Goal: Information Seeking & Learning: Learn about a topic

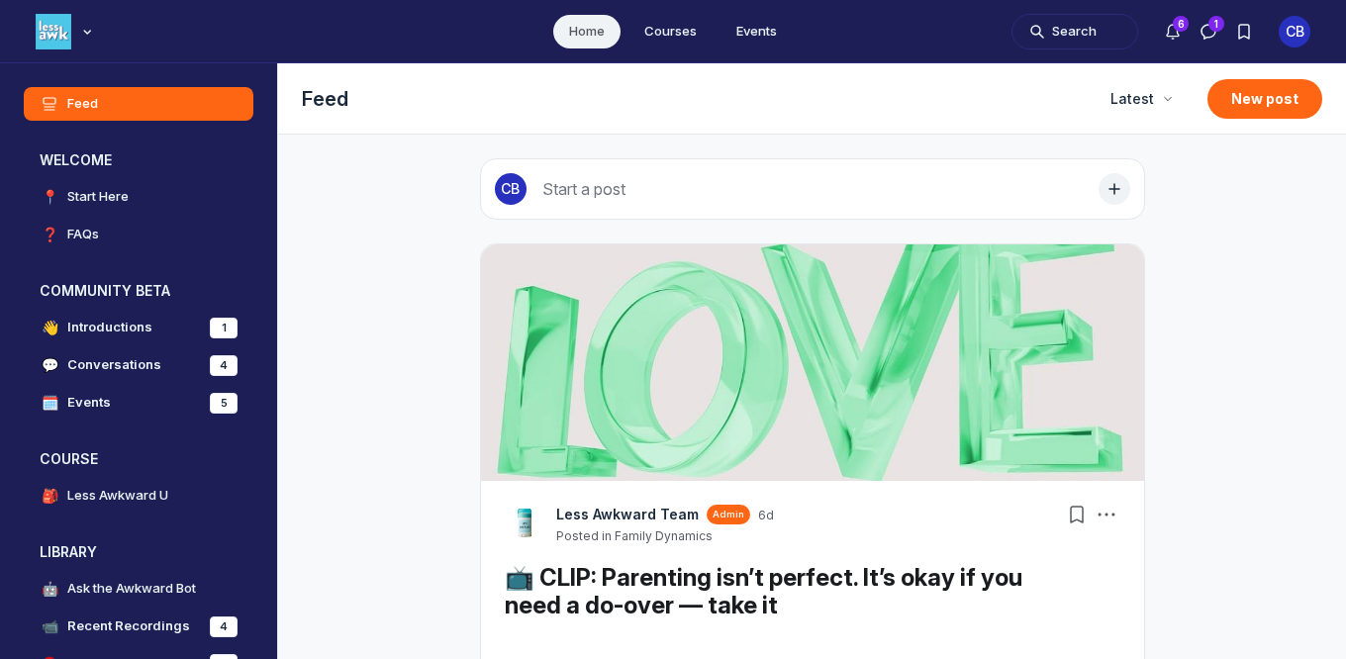
scroll to position [5186, 3790]
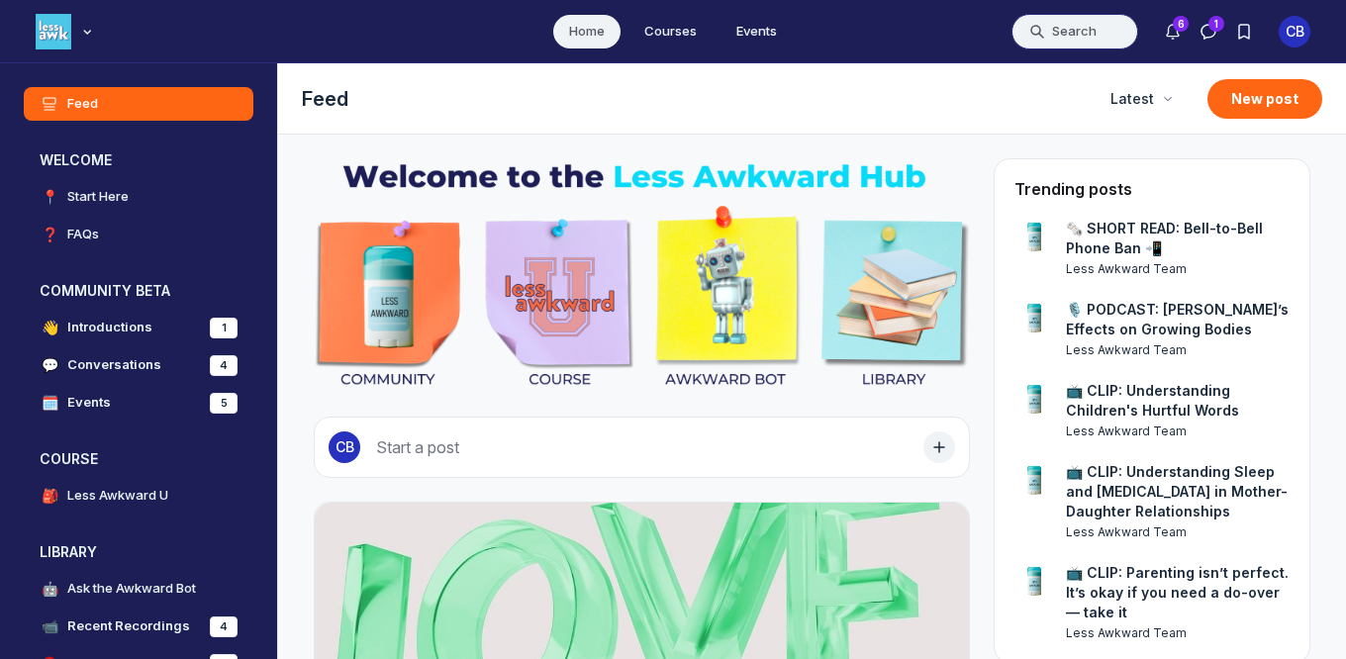
click at [1033, 38] on button "Search" at bounding box center [1074, 32] width 127 height 36
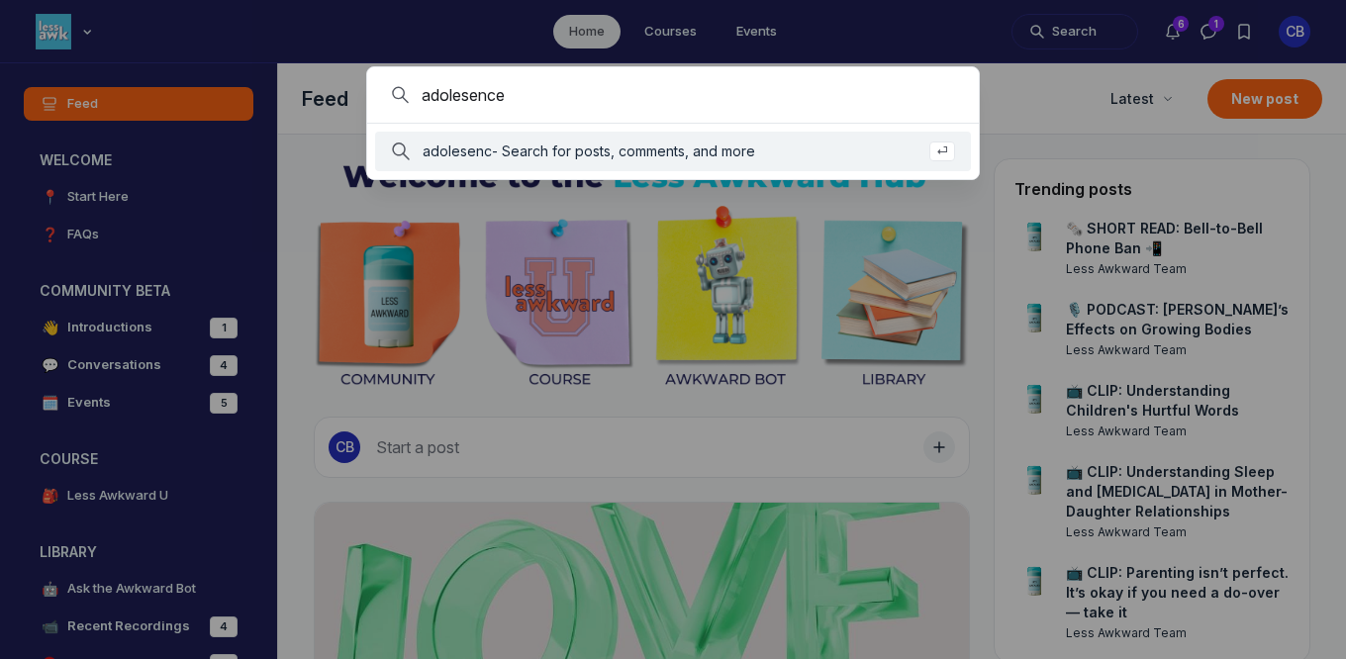
type input "adolesence"
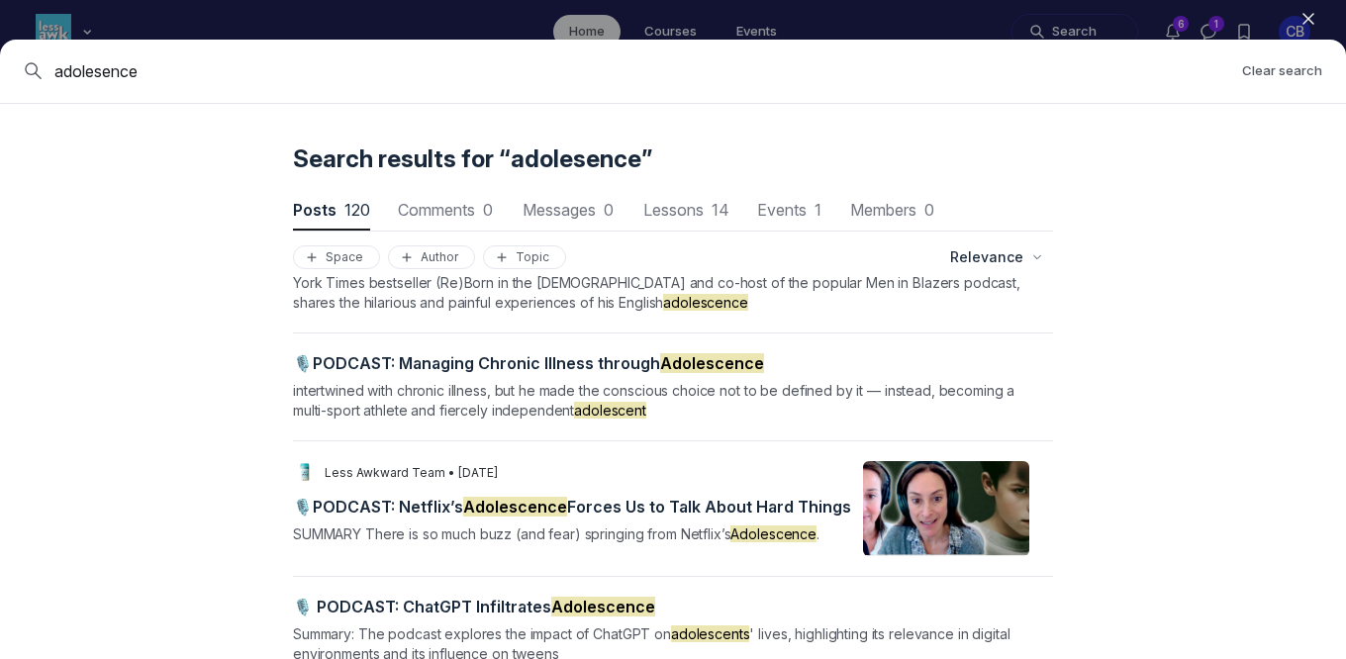
scroll to position [164, 0]
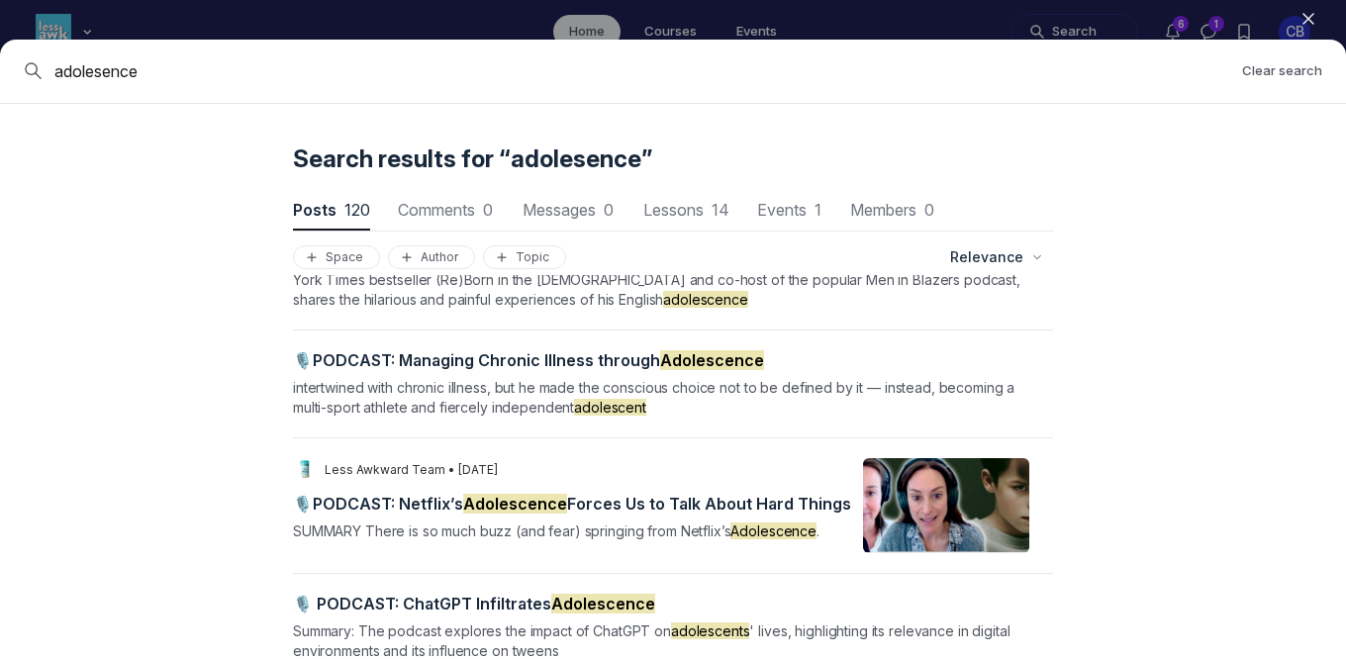
click at [644, 504] on span "🎙️PODCAST: Netflix’s Adolescence Forces Us to Talk About Hard Things" at bounding box center [572, 504] width 558 height 20
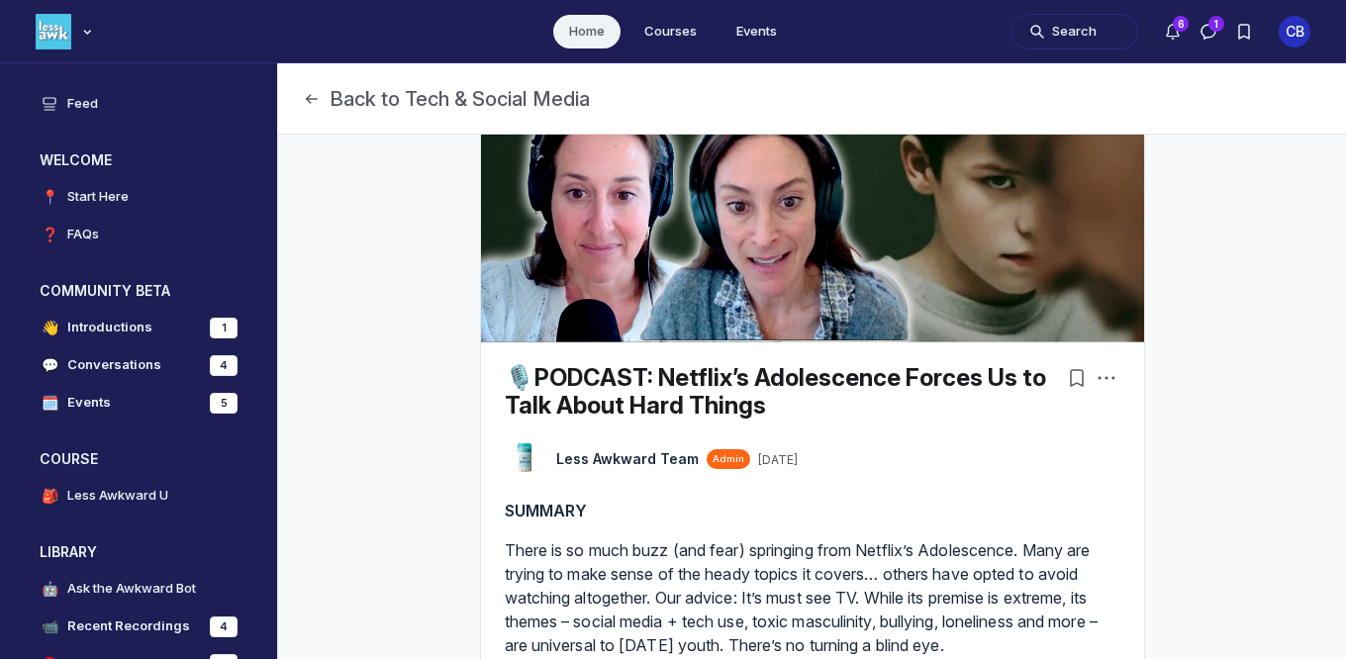
scroll to position [46, 0]
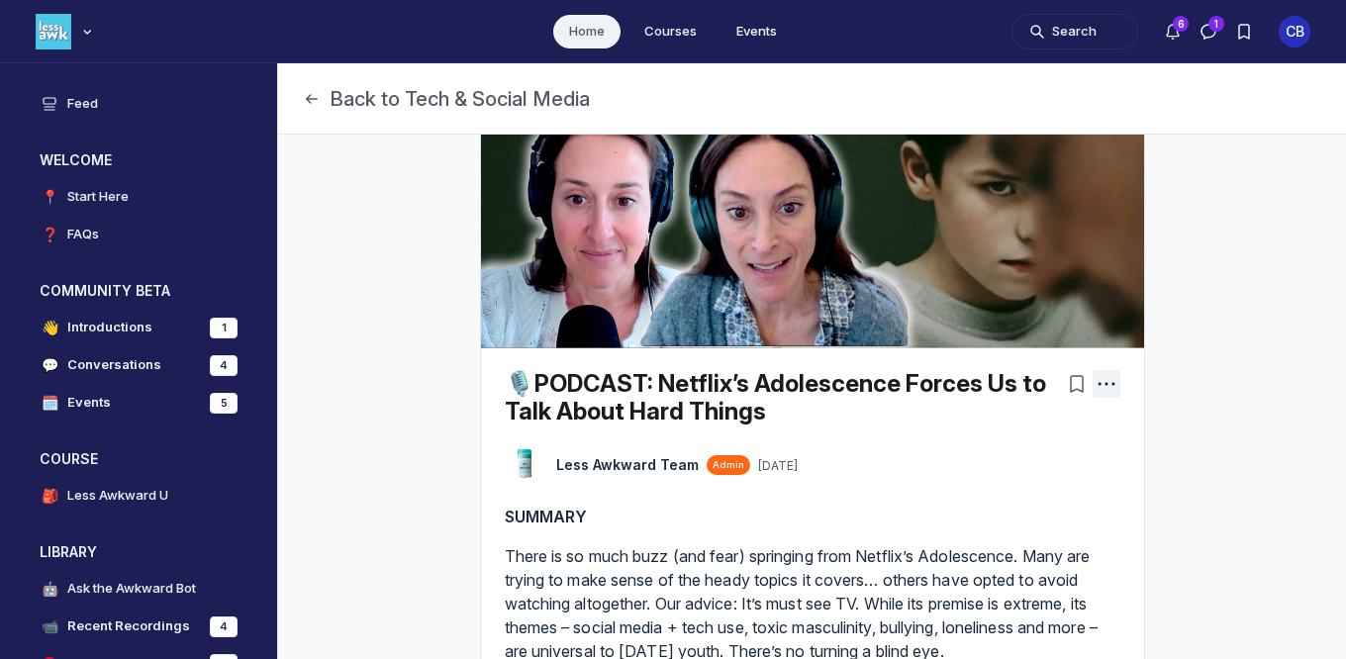
click at [1107, 381] on icon "Post actions" at bounding box center [1107, 384] width 20 height 20
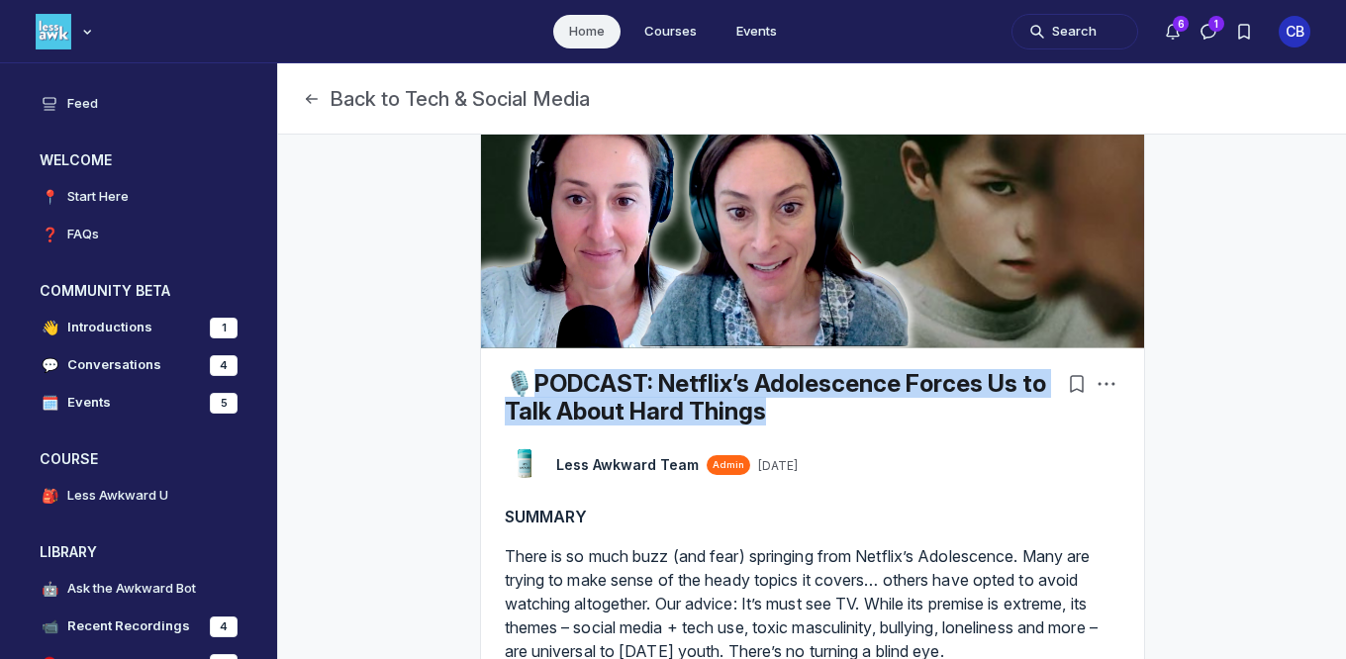
drag, startPoint x: 782, startPoint y: 413, endPoint x: 519, endPoint y: 385, distance: 264.7
click at [519, 385] on h1 "🎙️PODCAST: Netflix’s Adolescence Forces Us to Talk About Hard Things" at bounding box center [778, 397] width 546 height 55
copy link "ODCAST: Netflix’s Adolescence Forces Us to Talk About Hard Things"
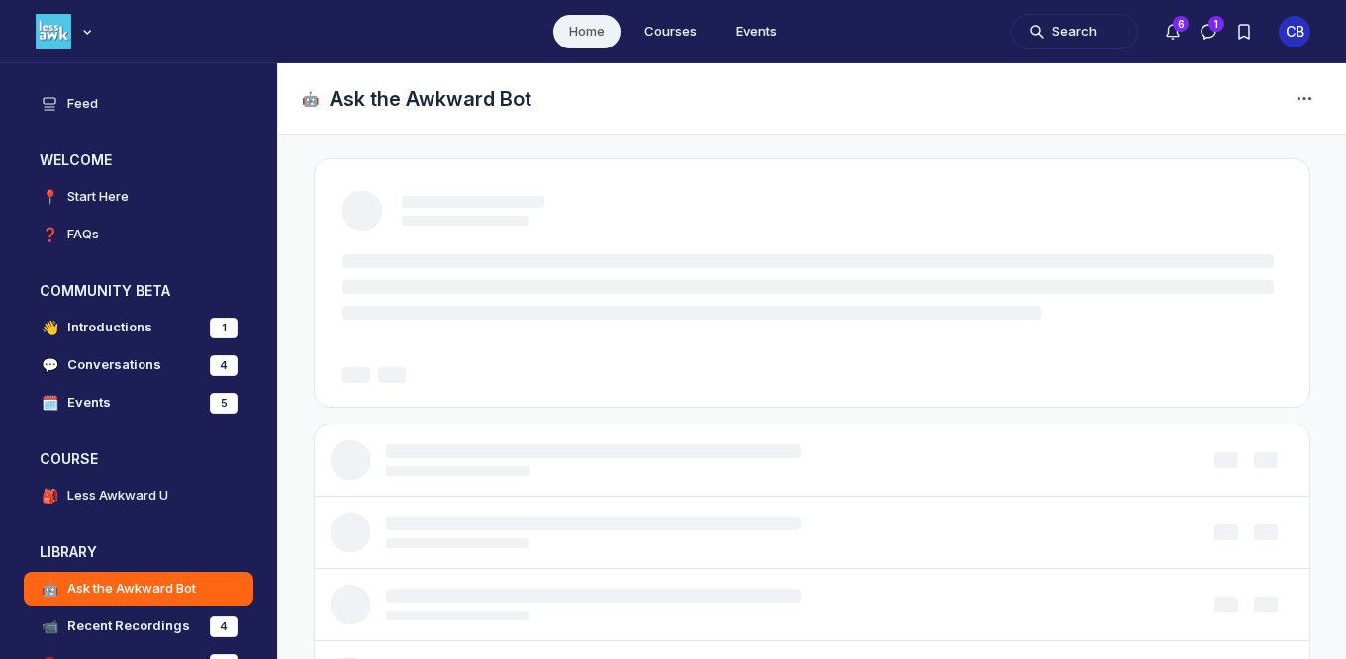
scroll to position [5186, 3790]
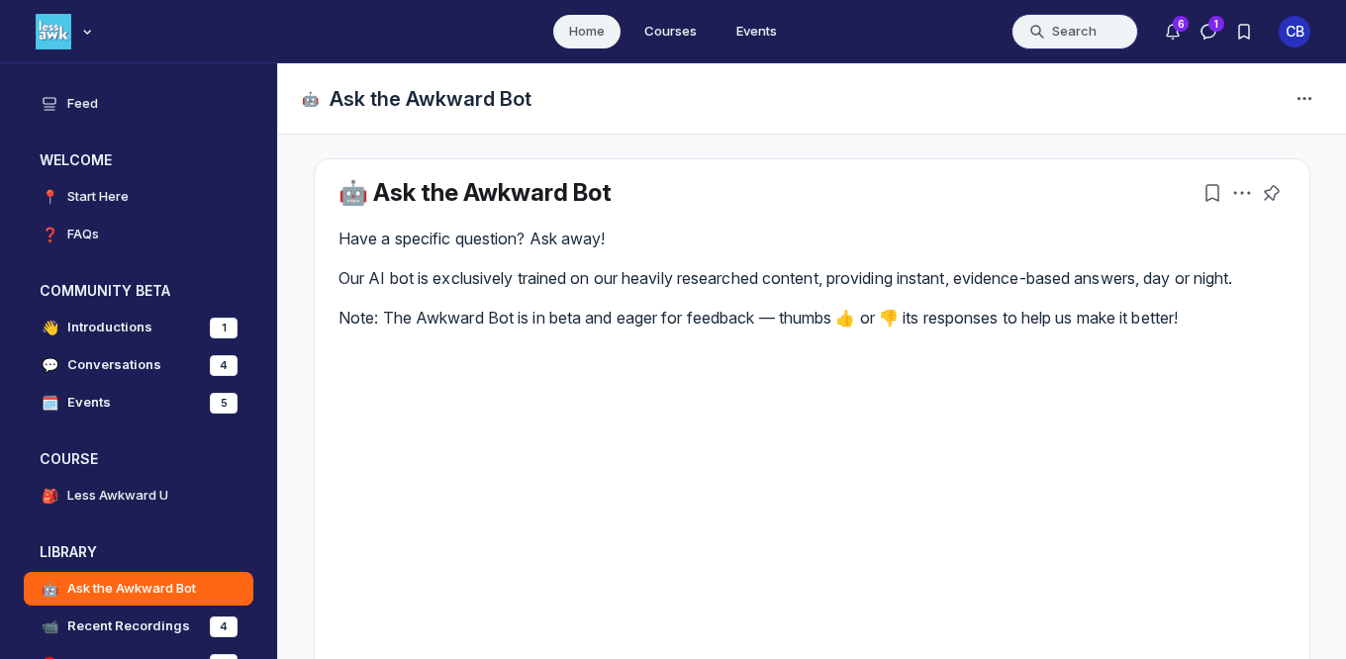
click at [1075, 34] on button "Search" at bounding box center [1074, 32] width 127 height 36
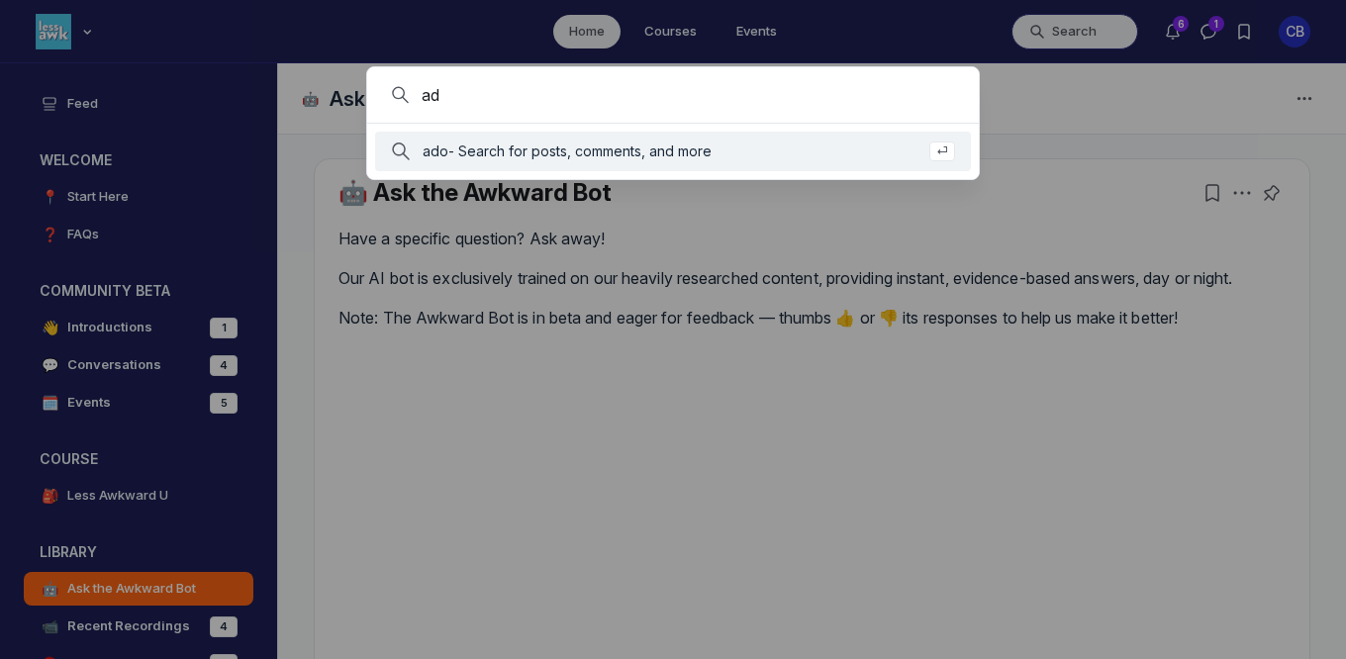
type input "a"
type input "netflix adolescne"
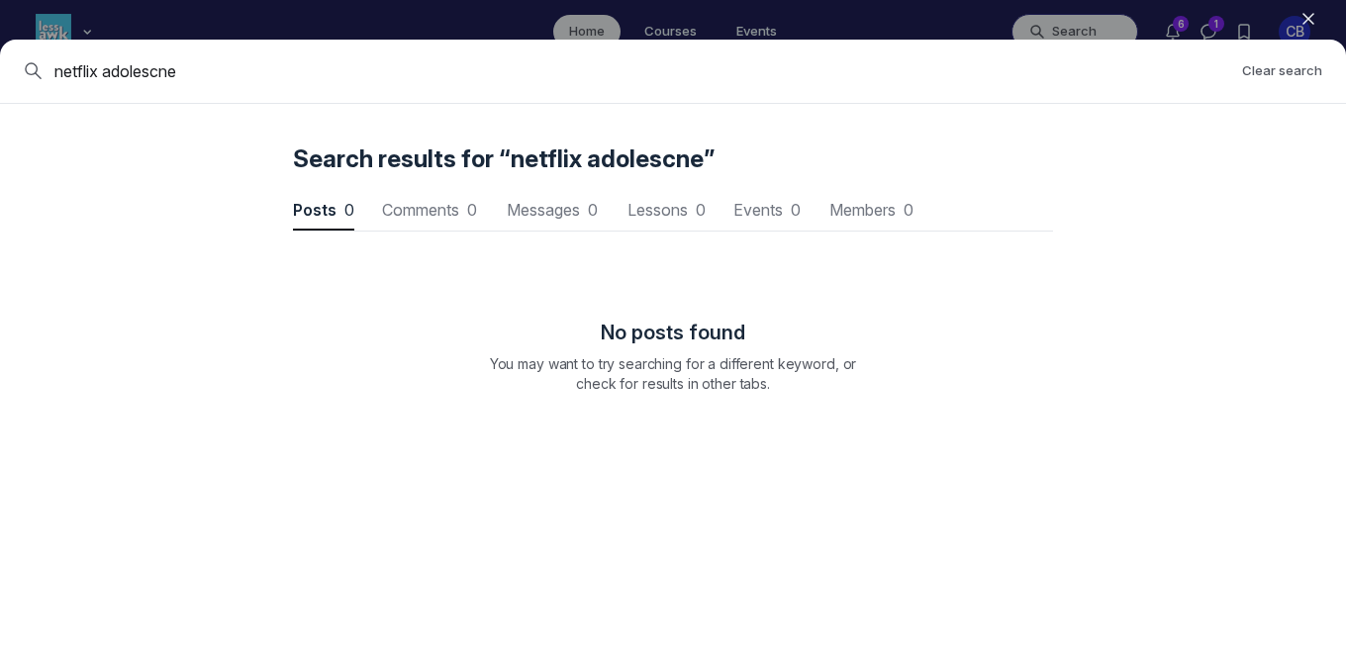
scroll to position [2679, 5964]
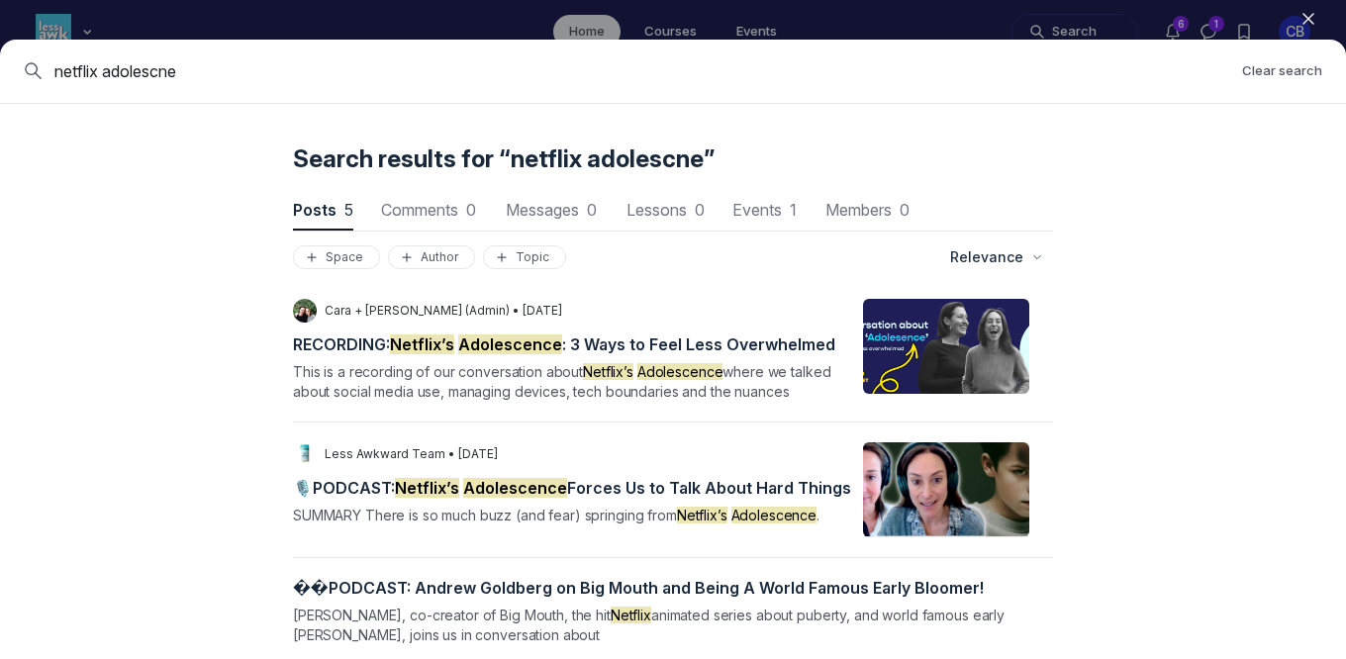
click at [552, 345] on mark "Adolescence" at bounding box center [510, 345] width 104 height 20
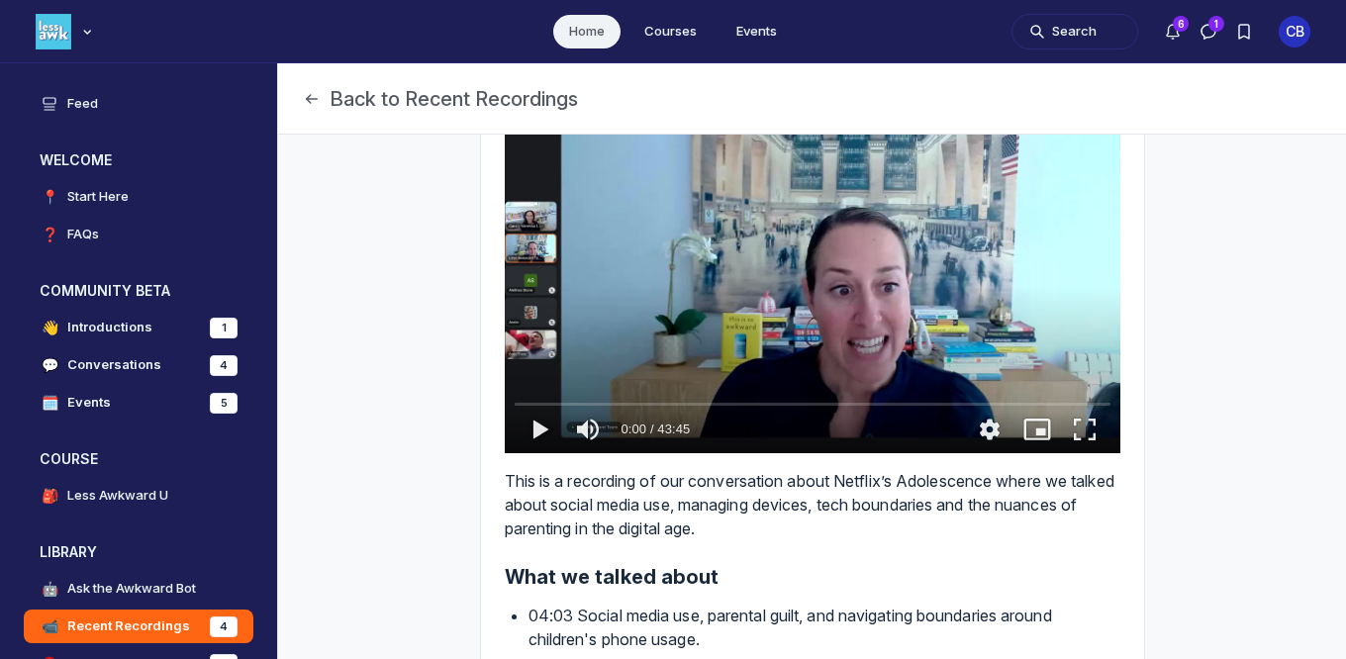
scroll to position [192, 0]
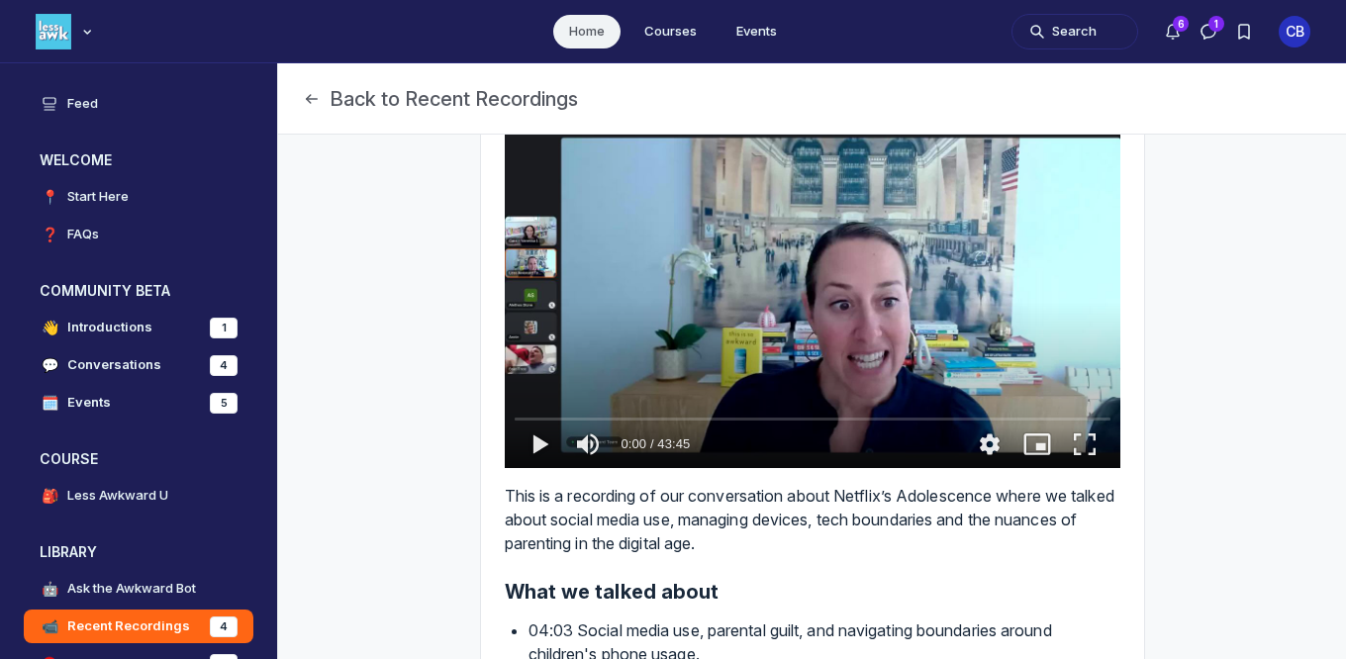
click at [1115, 11] on icon "Post actions" at bounding box center [1107, 1] width 20 height 20
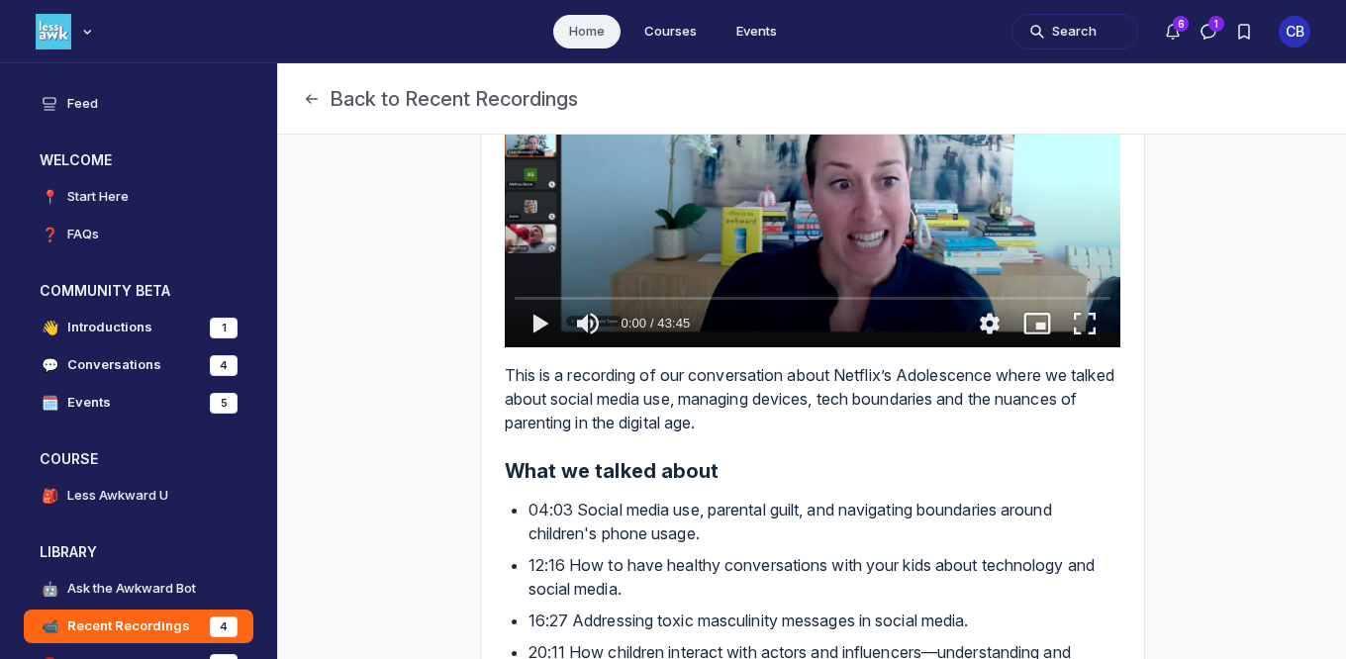
scroll to position [320, 0]
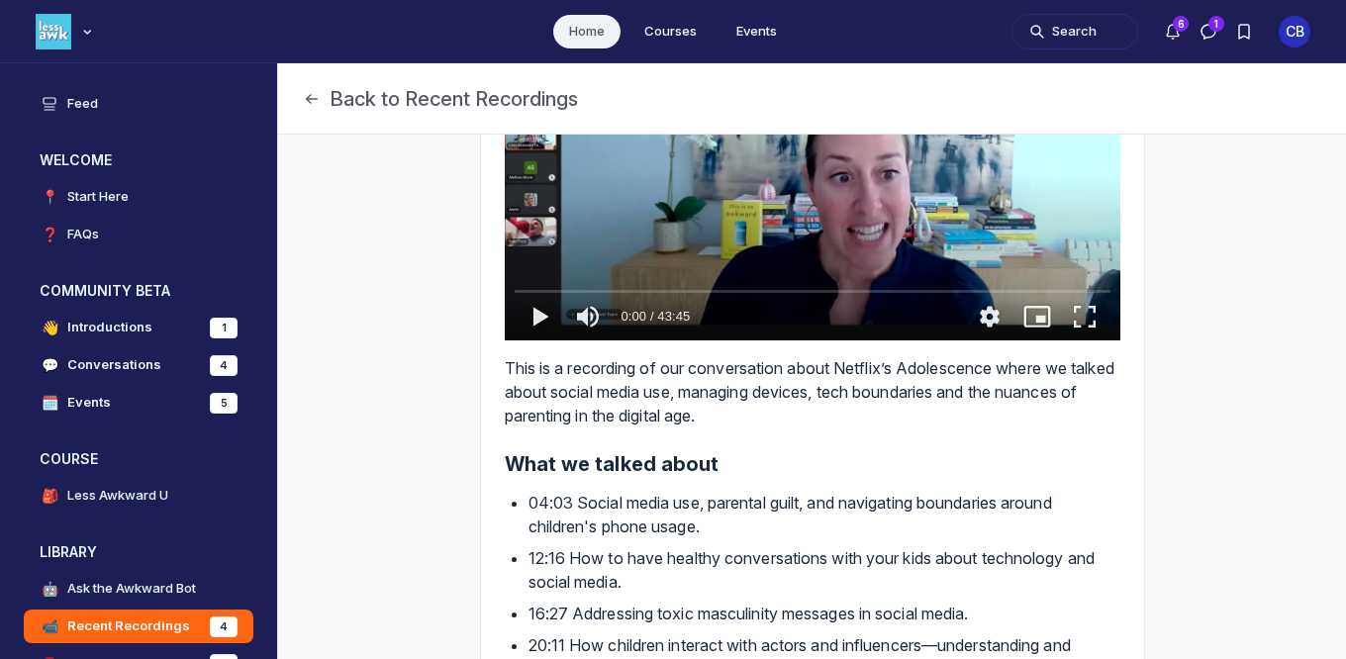
click at [986, 340] on video "Main Content" at bounding box center [813, 167] width 616 height 346
click at [538, 340] on icon "pause" at bounding box center [541, 317] width 44 height 48
click at [989, 340] on icon "settings" at bounding box center [990, 317] width 44 height 48
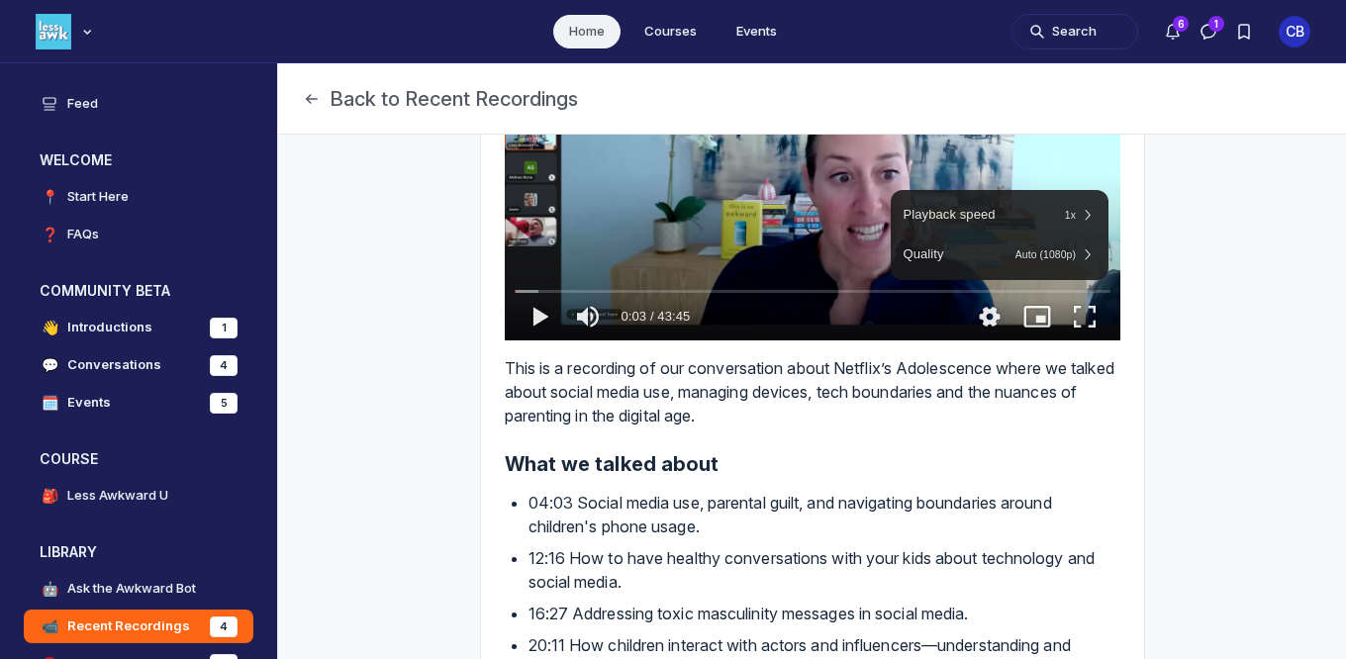
click at [1044, 323] on icon "enter picture in picture mode" at bounding box center [1040, 319] width 10 height 7
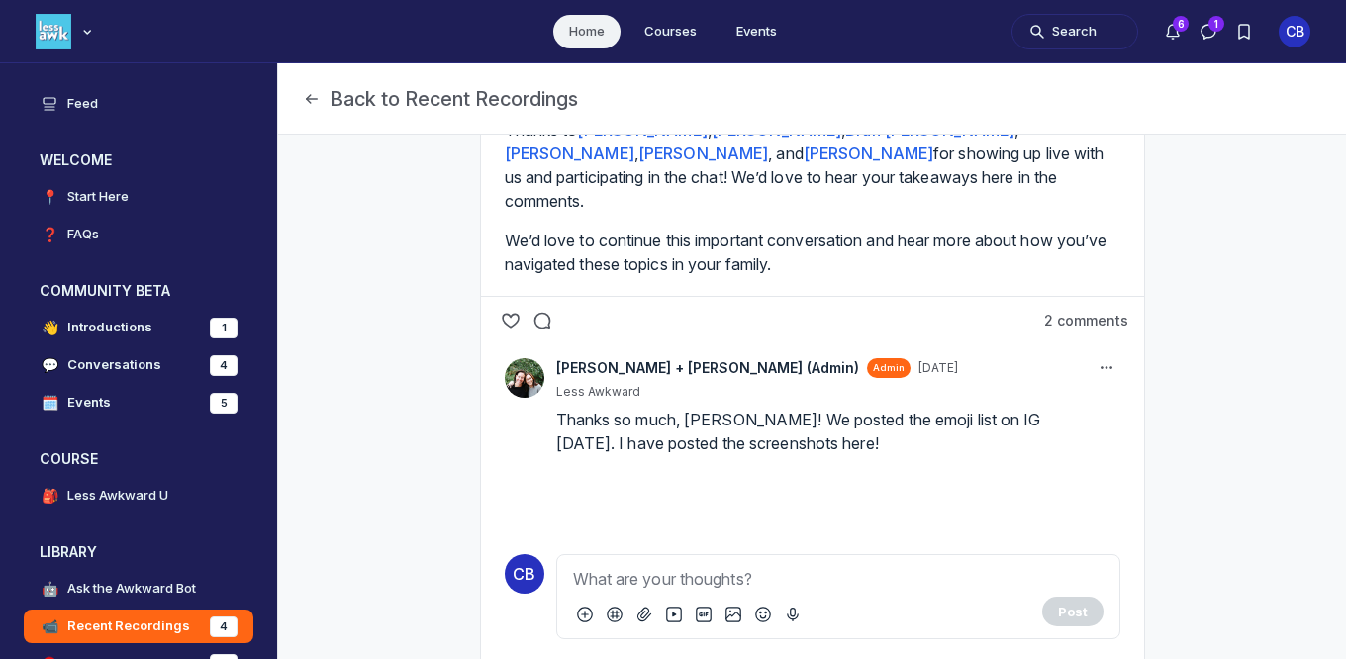
scroll to position [1031, 0]
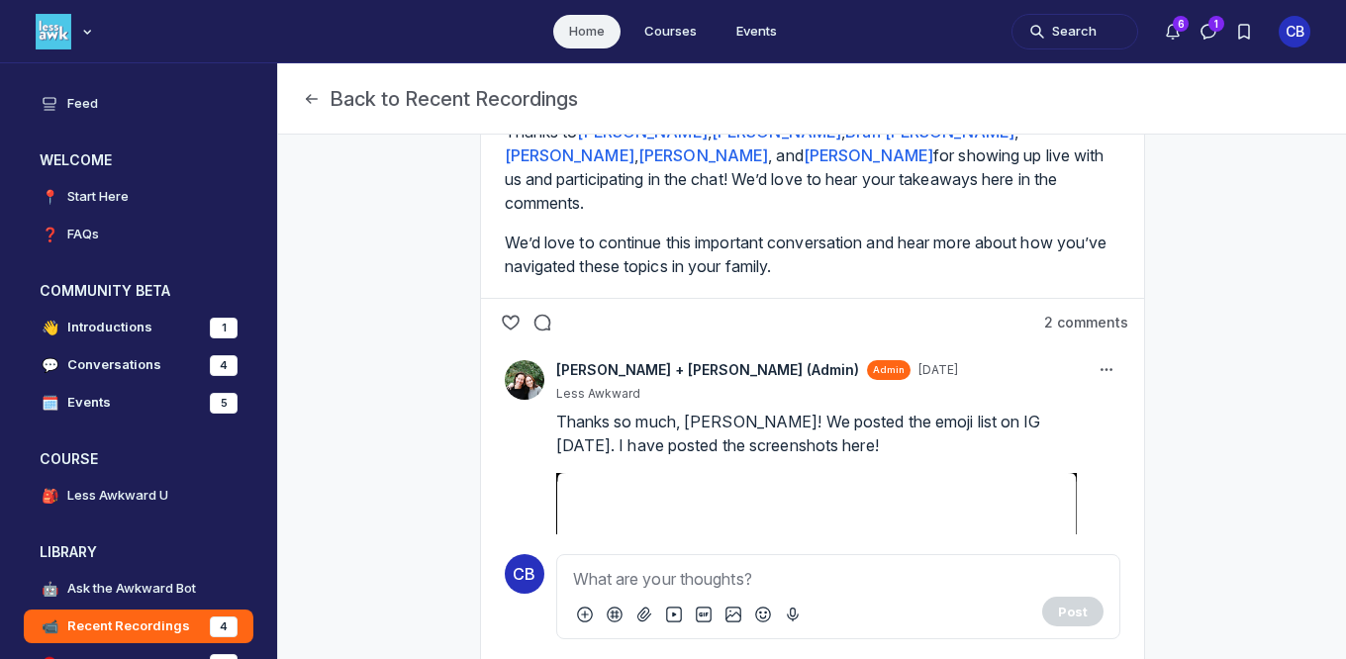
drag, startPoint x: 817, startPoint y: 418, endPoint x: 887, endPoint y: 502, distance: 109.0
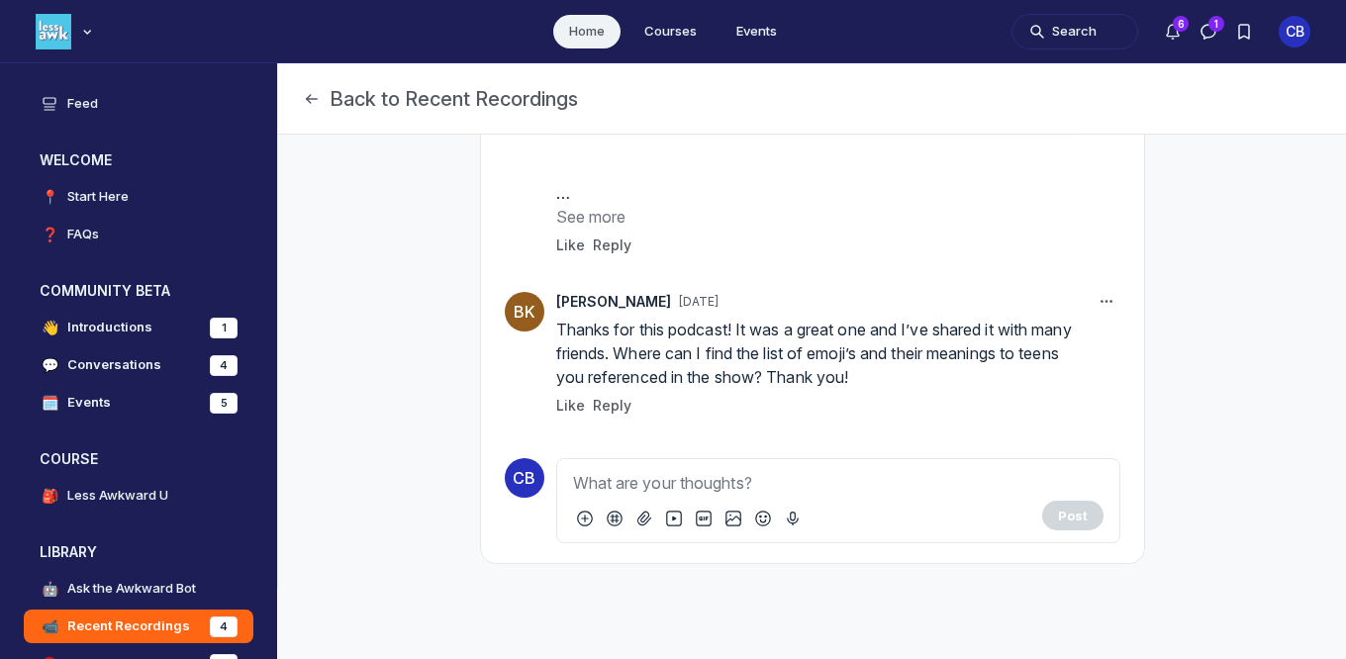
scroll to position [3380, 0]
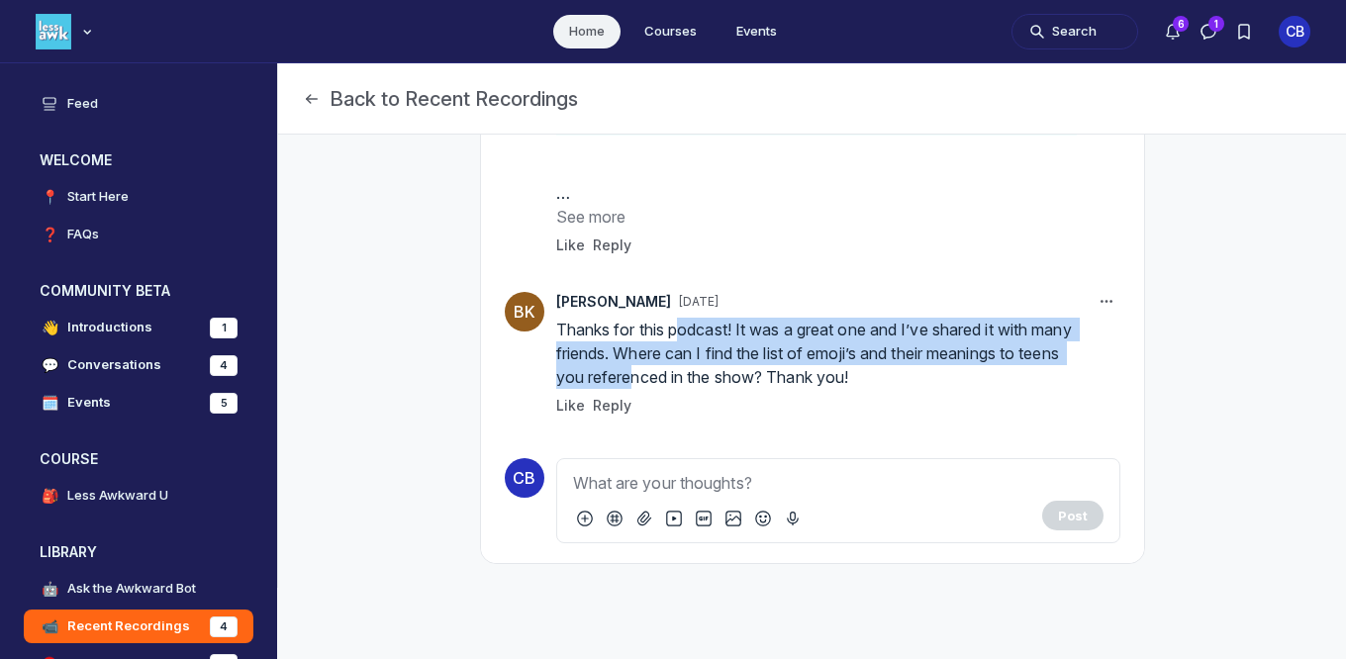
drag, startPoint x: 680, startPoint y: 325, endPoint x: 698, endPoint y: 389, distance: 66.7
click at [698, 388] on p "Thanks for this podcast! It was a great one and I’ve shared it with many friend…" at bounding box center [816, 353] width 521 height 71
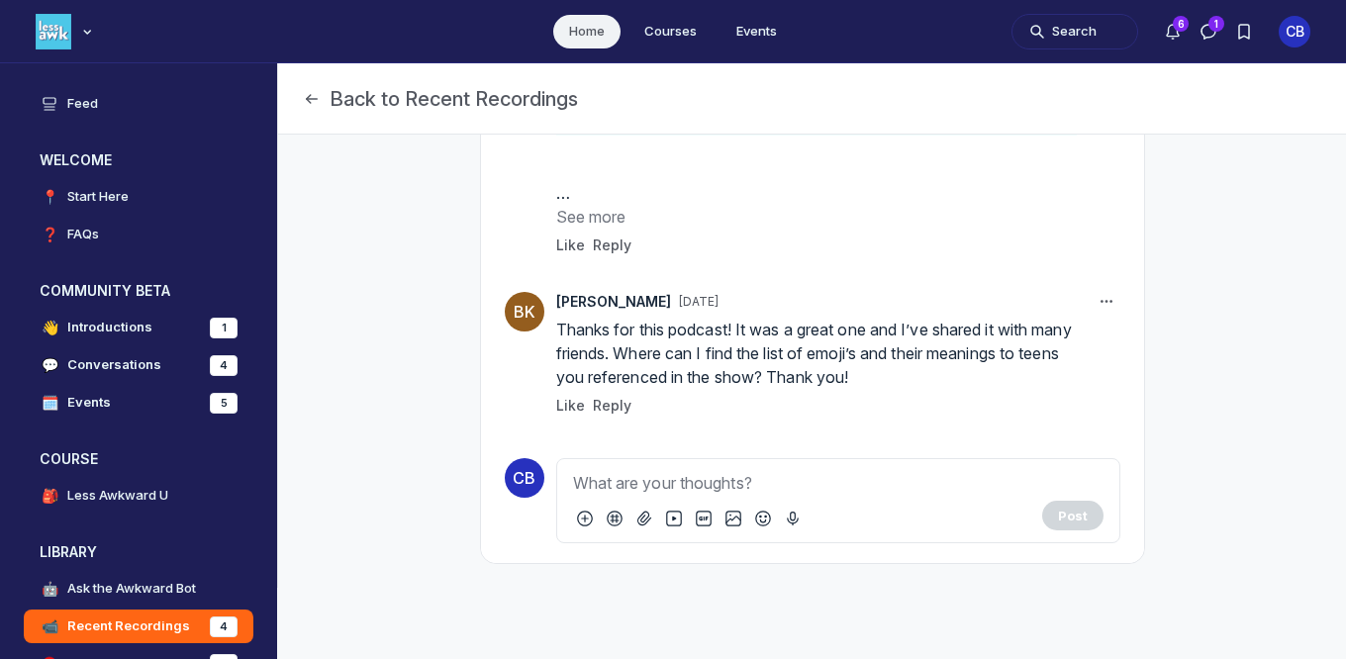
click at [698, 389] on div "BK Brandy Kolling Apr 16 Thanks for this podcast! It was a great one and I’ve s…" at bounding box center [812, 352] width 663 height 148
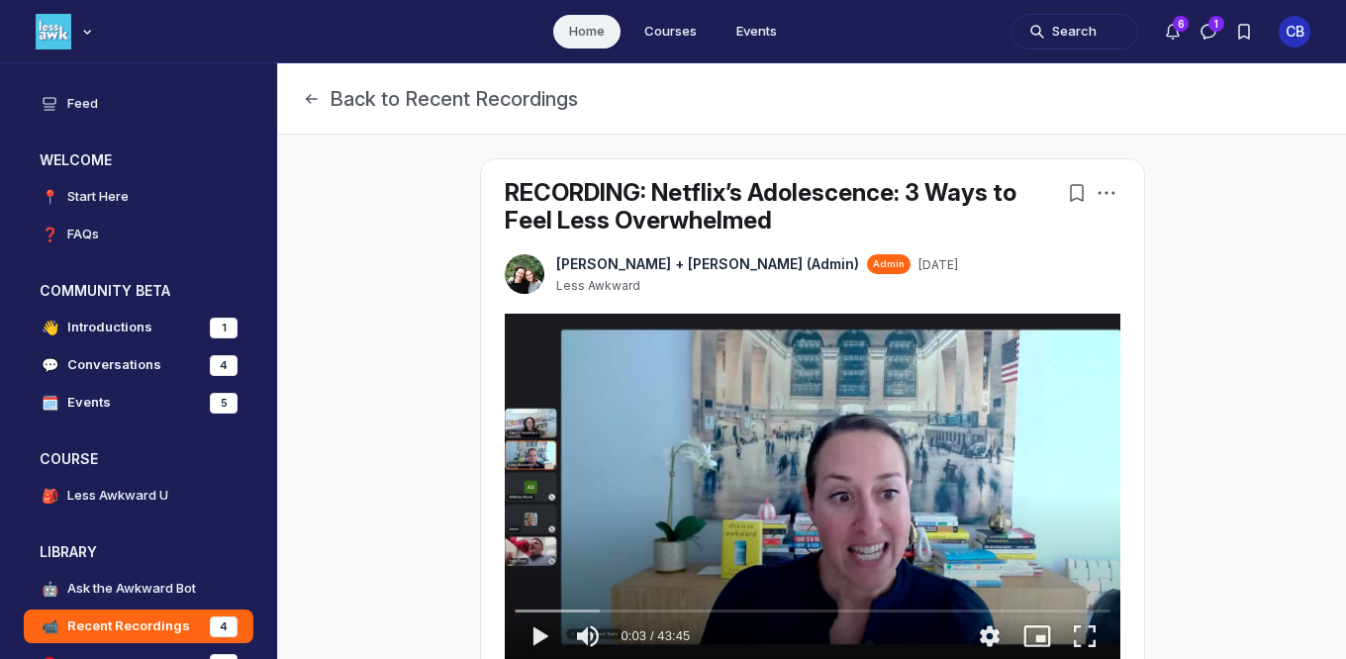
scroll to position [2, 0]
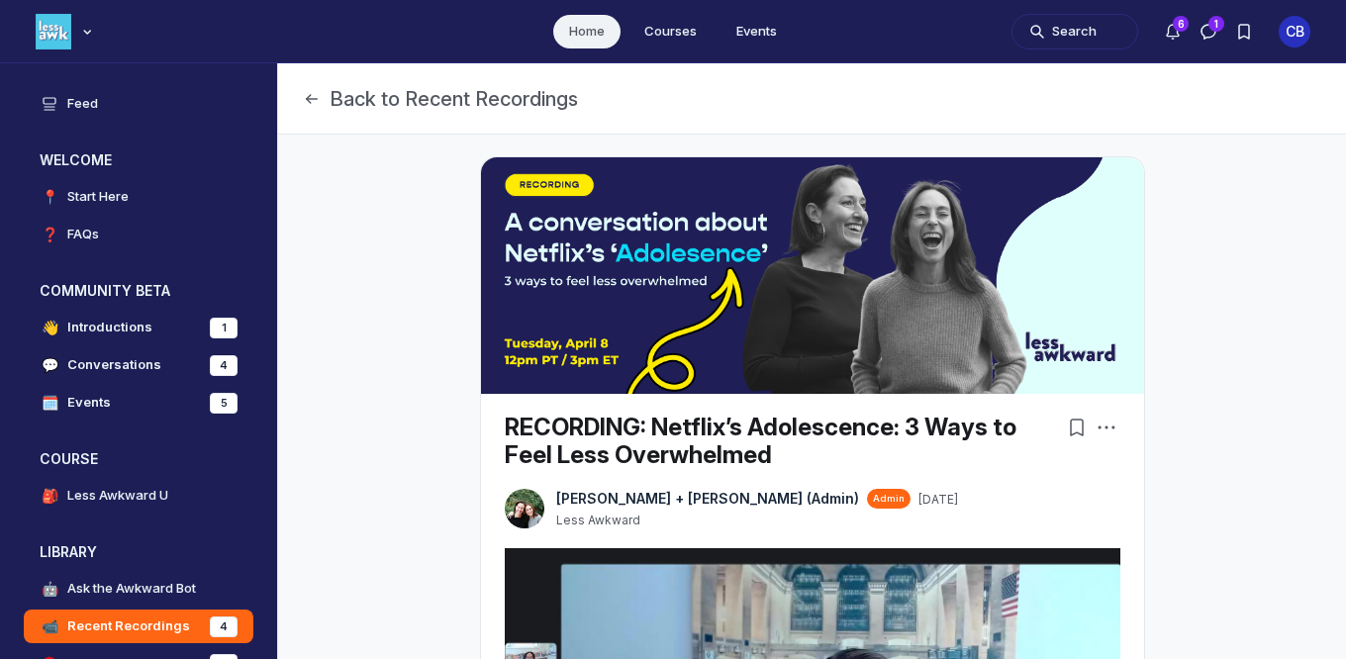
click at [668, 258] on img "Main Content" at bounding box center [812, 275] width 663 height 237
click at [1114, 428] on icon "Post actions" at bounding box center [1107, 428] width 20 height 20
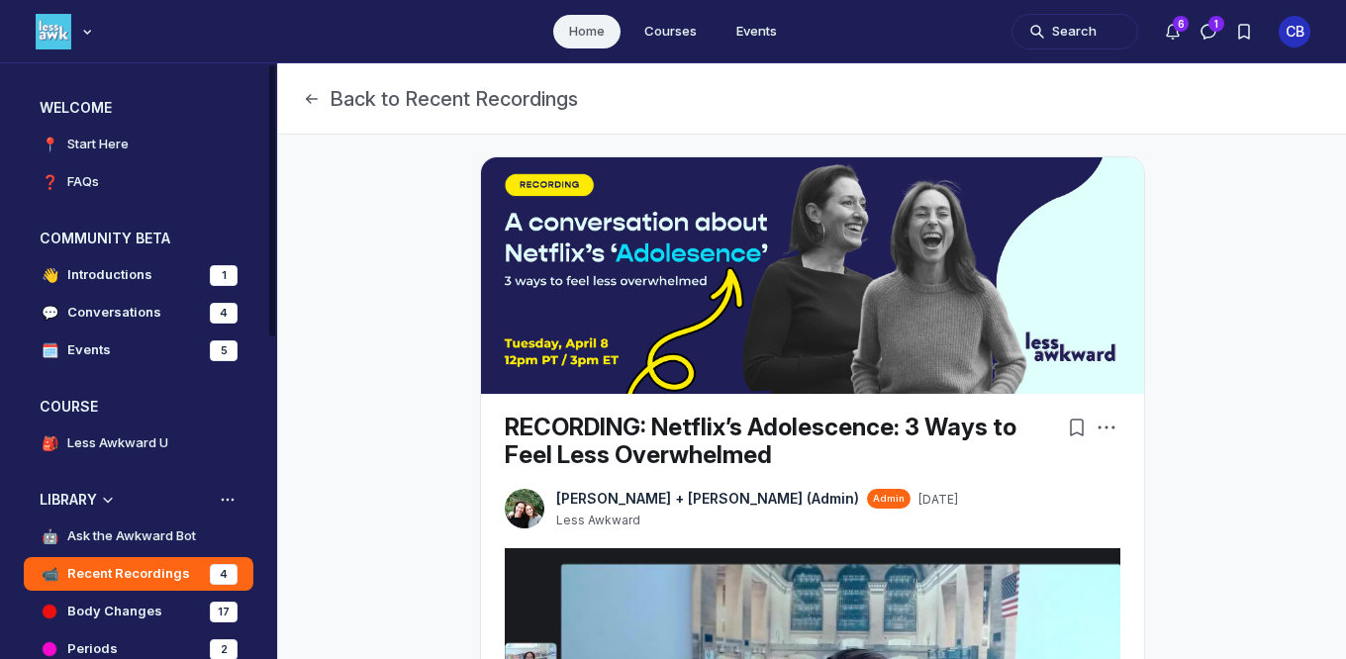
scroll to position [0, 0]
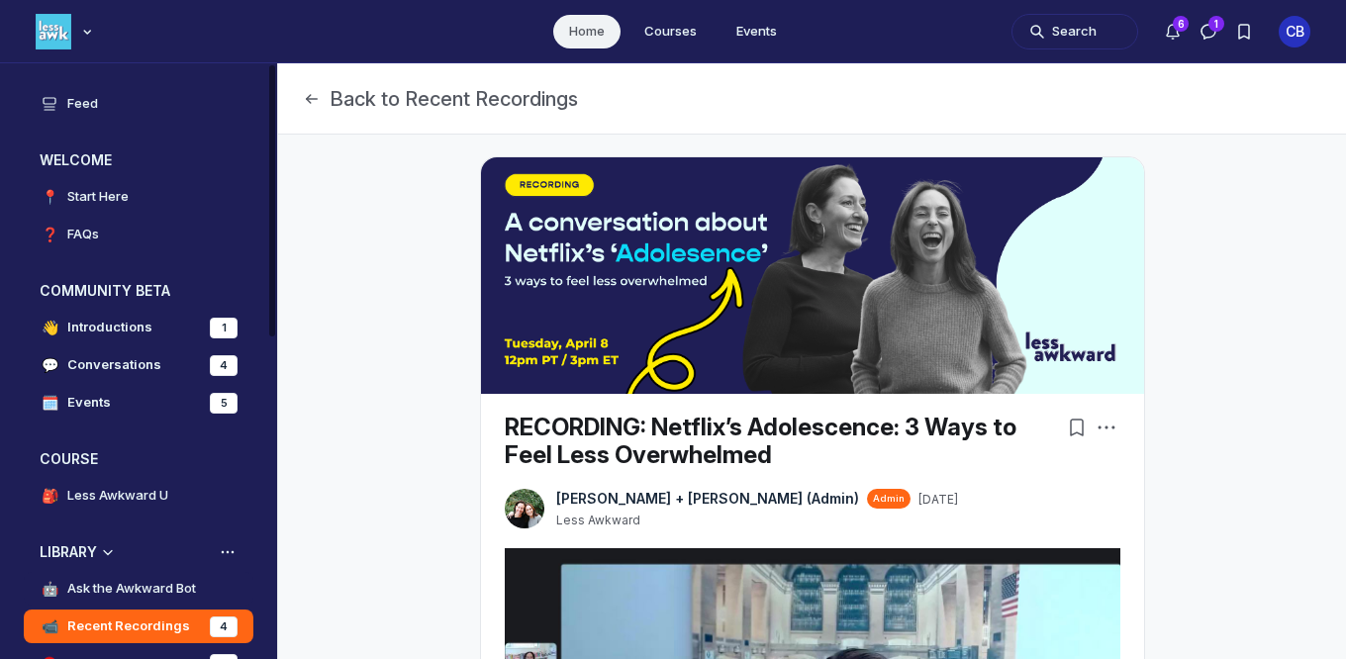
click at [131, 581] on h4 "Ask the Awkward Bot" at bounding box center [131, 589] width 129 height 20
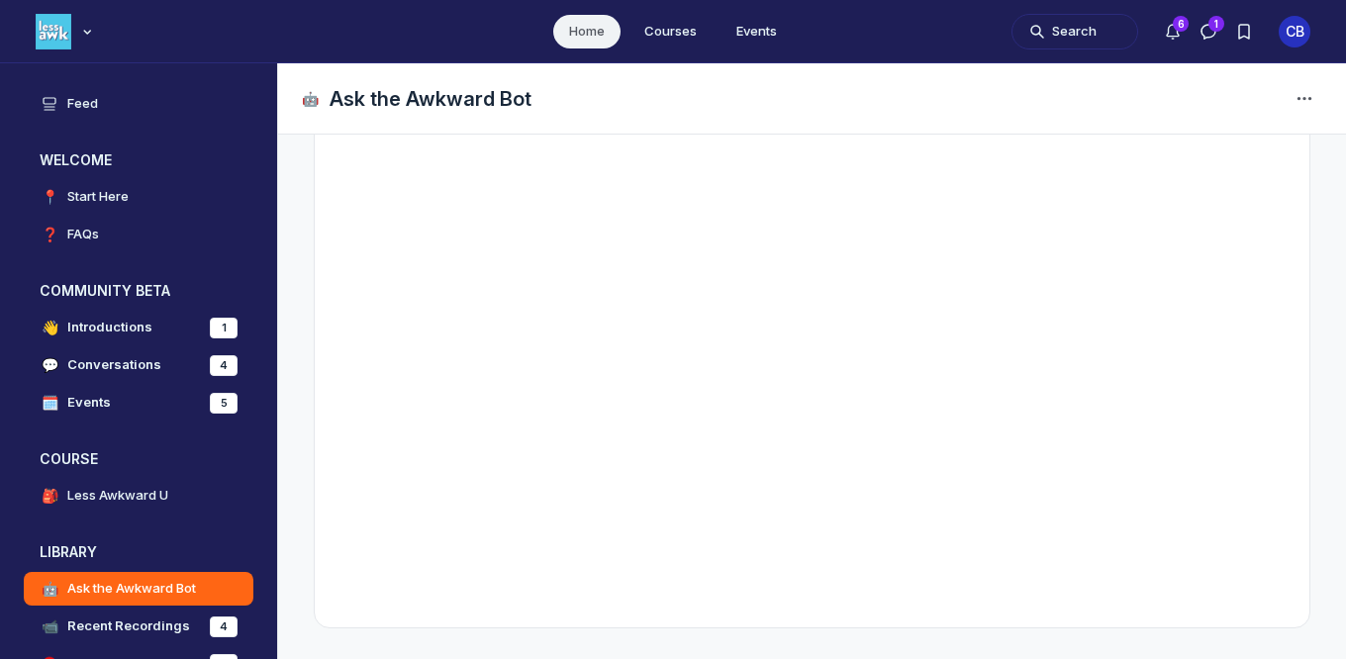
scroll to position [467, 0]
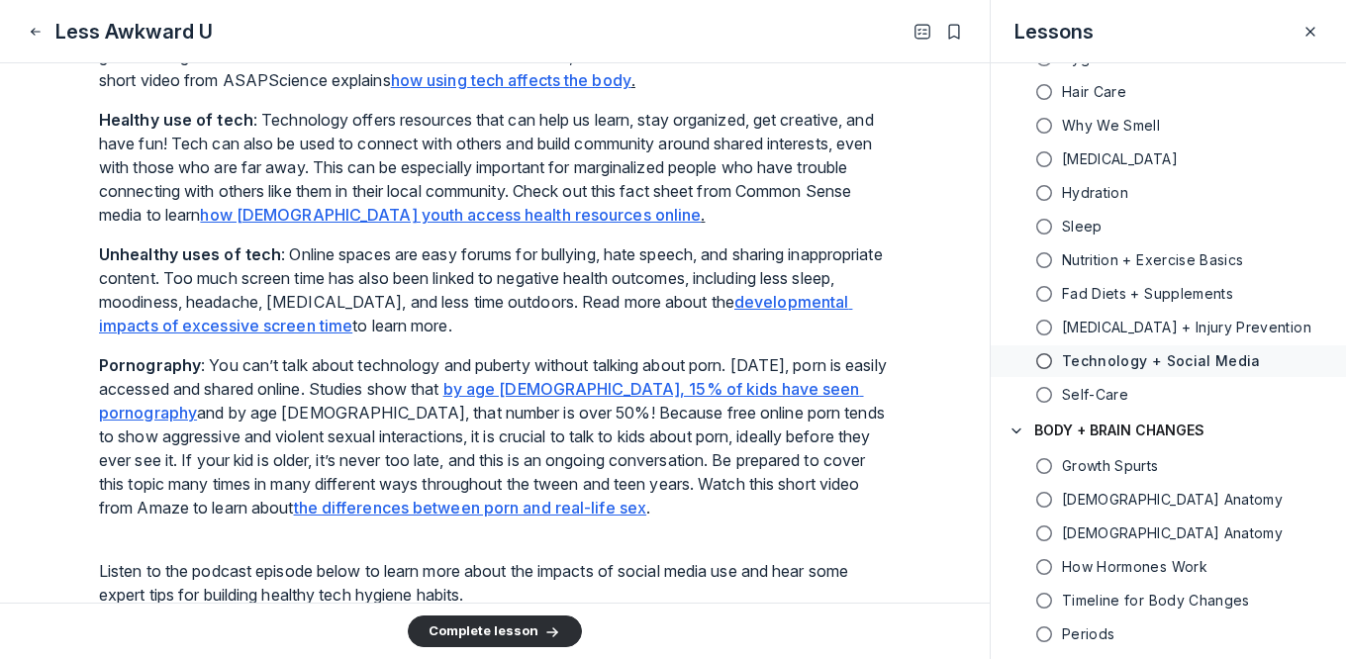
scroll to position [972, 0]
drag, startPoint x: 286, startPoint y: 265, endPoint x: 398, endPoint y: 279, distance: 112.7
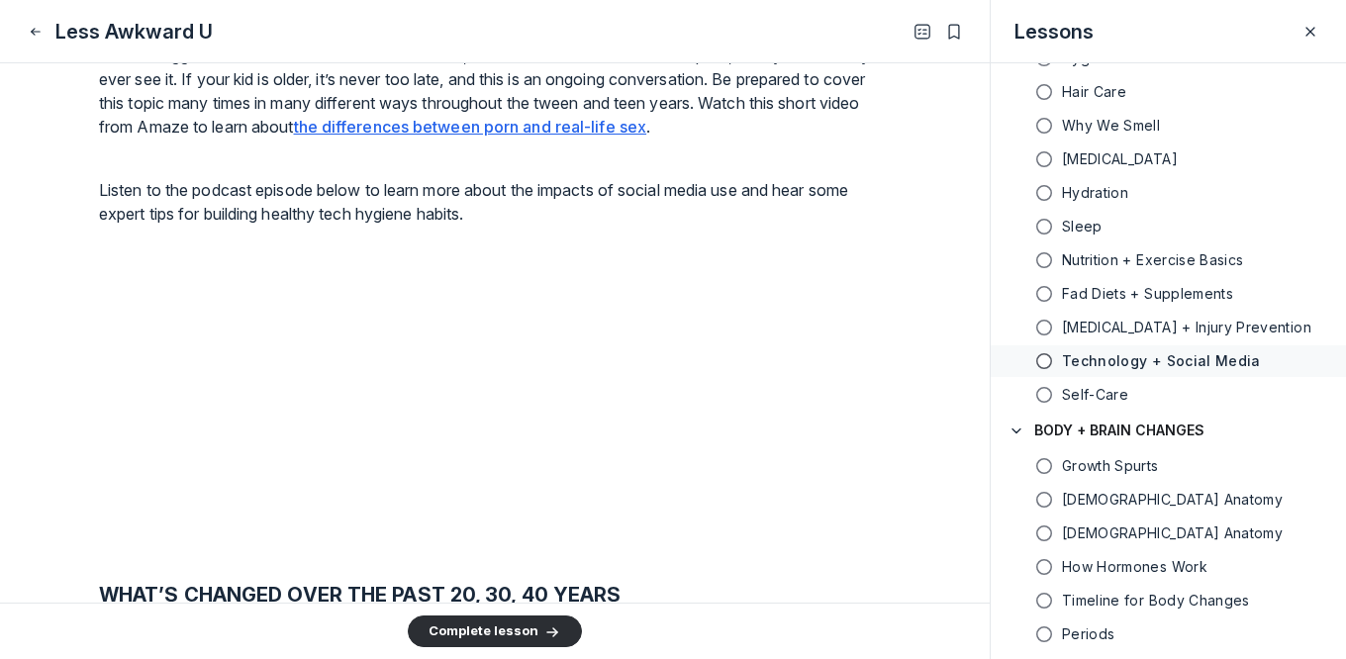
scroll to position [1353, 0]
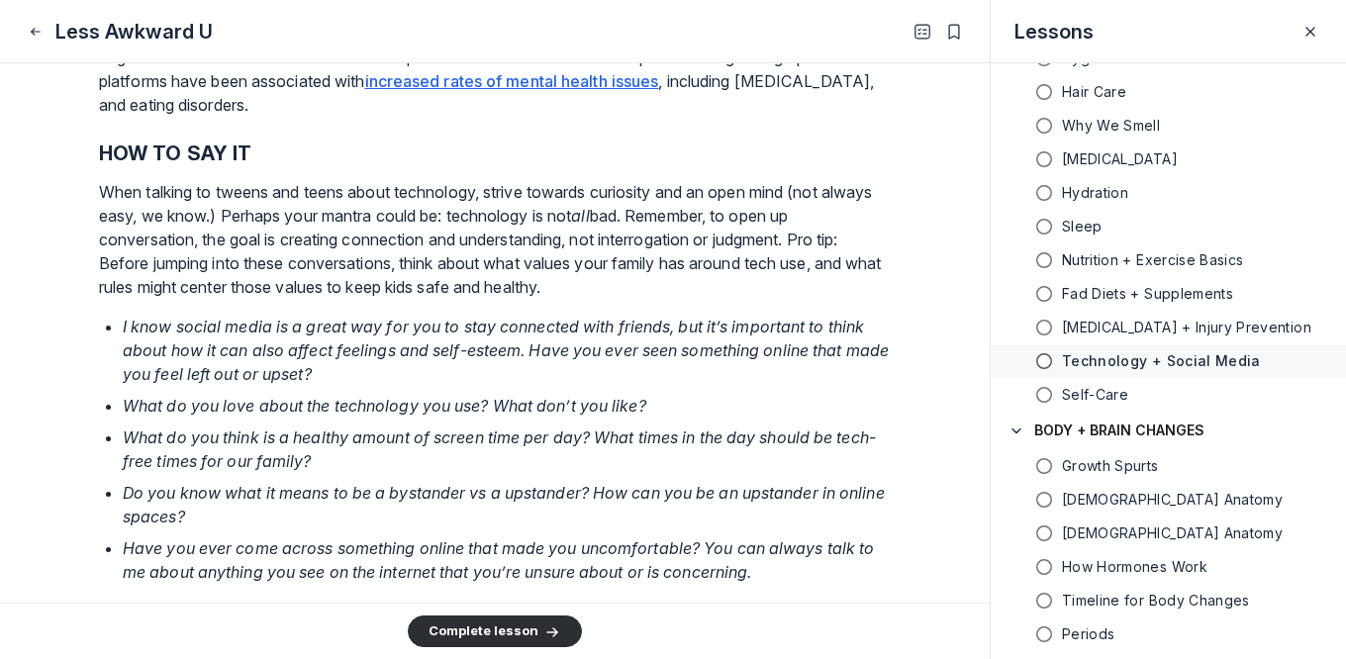
drag, startPoint x: 540, startPoint y: 386, endPoint x: 279, endPoint y: 104, distance: 384.5
click at [279, 104] on div "The world has changed… and so has puberty! Here’s the information adults need t…" at bounding box center [495, 92] width 792 height 4238
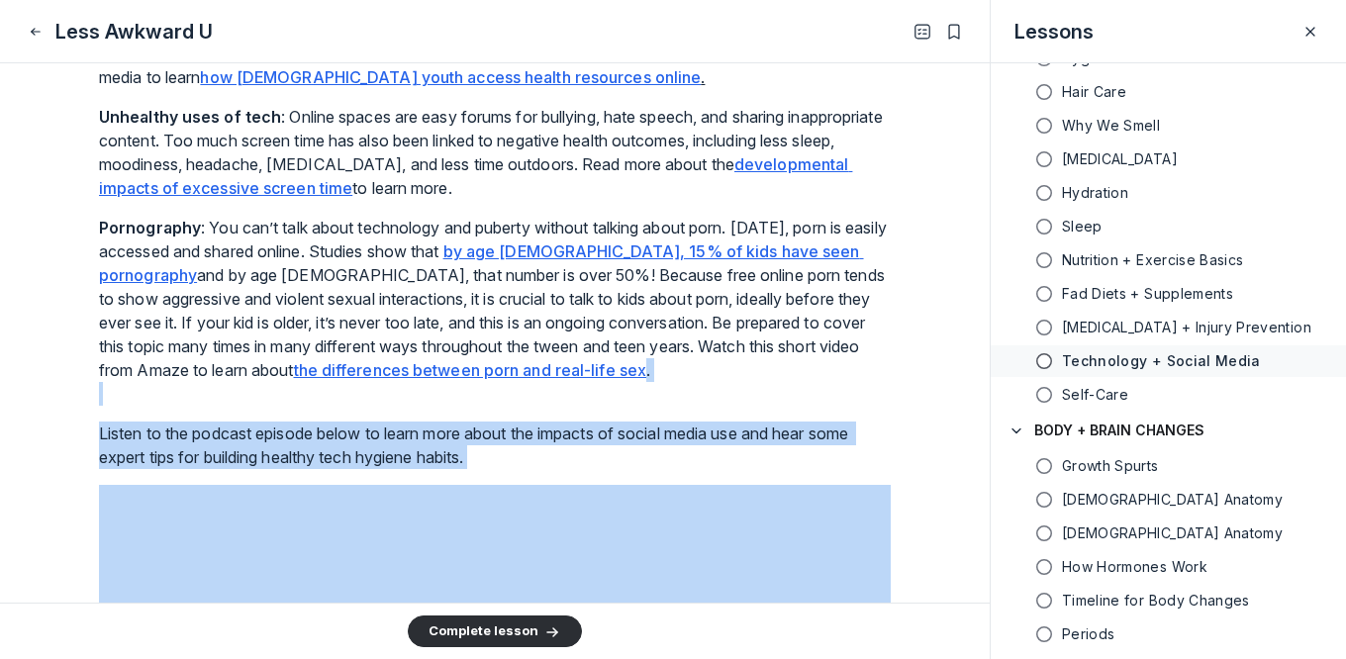
scroll to position [1003, 0]
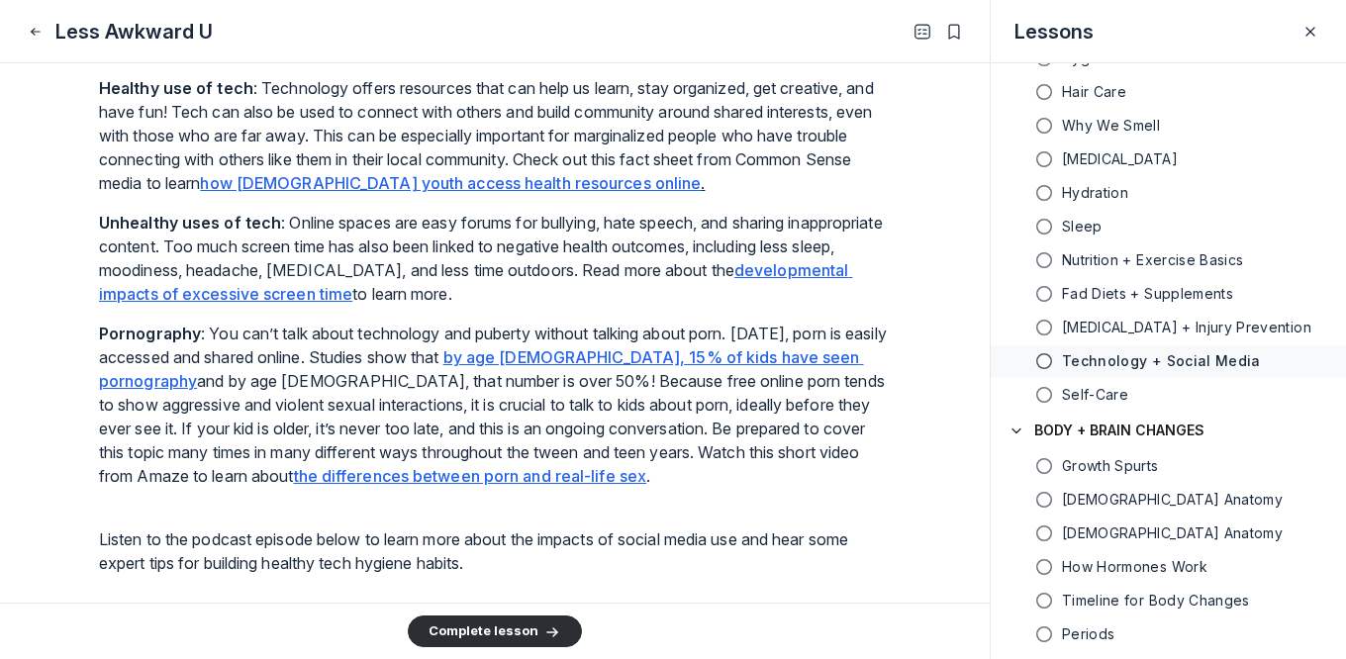
drag, startPoint x: 710, startPoint y: 216, endPoint x: 669, endPoint y: 28, distance: 192.4
click at [0, 0] on div "Less Awkward U Lesson 18 of 49 Technology + Social Media The world has changed……" at bounding box center [673, 329] width 1346 height 659
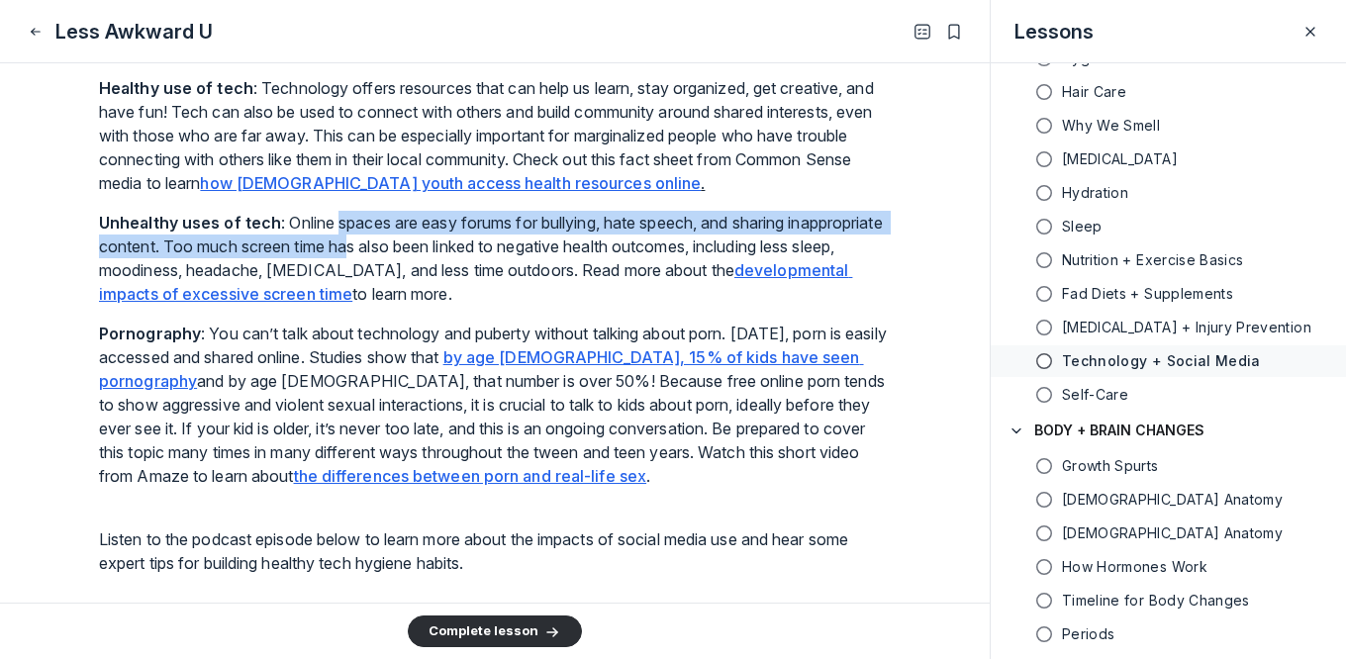
drag, startPoint x: 339, startPoint y: 478, endPoint x: 453, endPoint y: 513, distance: 119.0
click at [454, 306] on p "Unhealthy uses of tech : Online spaces are easy forums for bullying, hate speec…" at bounding box center [495, 258] width 792 height 95
click at [458, 304] on u "developmental impacts of excessive screen time" at bounding box center [475, 282] width 753 height 44
